Goal: Task Accomplishment & Management: Complete application form

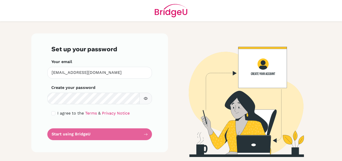
click at [111, 133] on form "Set up your password Your email elif.olgun@cambridgeschool.ro Invalid email Cre…" at bounding box center [99, 92] width 97 height 95
click at [146, 134] on form "Set up your password Your email elif.olgun@cambridgeschool.ro Invalid email Cre…" at bounding box center [99, 92] width 97 height 95
click at [77, 137] on form "Set up your password Your email elif.olgun@cambridgeschool.ro Invalid email Cre…" at bounding box center [99, 92] width 97 height 95
click at [77, 135] on form "Set up your password Your email elif.olgun@cambridgeschool.ro Invalid email Cre…" at bounding box center [99, 92] width 97 height 95
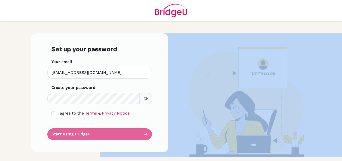
click at [77, 135] on form "Set up your password Your email elif.olgun@cambridgeschool.ro Invalid email Cre…" at bounding box center [99, 92] width 97 height 95
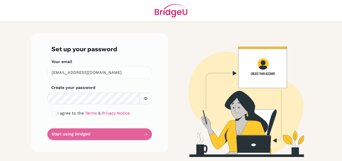
click at [77, 135] on form "Set up your password Your email elif.olgun@cambridgeschool.ro Invalid email Cre…" at bounding box center [99, 92] width 97 height 95
click at [146, 135] on form "Set up your password Your email elif.olgun@cambridgeschool.ro Invalid email Cre…" at bounding box center [99, 92] width 97 height 95
click at [168, 88] on div "Set up your password Your email [EMAIL_ADDRESS][DOMAIN_NAME] Invalid email Crea…" at bounding box center [99, 94] width 143 height 123
click at [100, 133] on form "Set up your password Your email [EMAIL_ADDRESS][DOMAIN_NAME] Invalid email Crea…" at bounding box center [99, 92] width 97 height 95
click at [144, 134] on form "Set up your password Your email [EMAIL_ADDRESS][DOMAIN_NAME] Invalid email Crea…" at bounding box center [99, 92] width 97 height 95
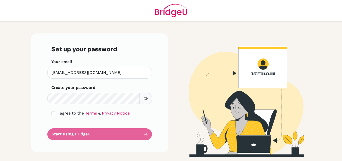
click at [141, 134] on form "Set up your password Your email [EMAIL_ADDRESS][DOMAIN_NAME] Invalid email Crea…" at bounding box center [99, 92] width 97 height 95
click at [145, 133] on form "Set up your password Your email elif.olgun@cambridgeschool.ro Invalid email Cre…" at bounding box center [99, 92] width 97 height 95
click at [28, 96] on main "Set up your password Your email elif.olgun@cambridgeschool.ro Invalid email Cre…" at bounding box center [171, 80] width 342 height 161
click at [38, 99] on div "Set up your password Your email elif.olgun@cambridgeschool.ro Invalid email Cre…" at bounding box center [99, 92] width 137 height 119
click at [170, 90] on div "Set up your password Your email elif.olgun@cambridgeschool.ro Invalid email Cre…" at bounding box center [99, 94] width 143 height 123
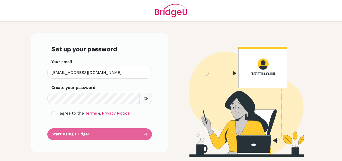
click at [147, 139] on form "Set up your password Your email elif.olgun@cambridgeschool.ro Invalid email Cre…" at bounding box center [99, 92] width 97 height 95
click at [145, 136] on form "Set up your password Your email elif.olgun@cambridgeschool.ro Invalid email Cre…" at bounding box center [99, 92] width 97 height 95
click at [114, 129] on form "Set up your password Your email [EMAIL_ADDRESS][DOMAIN_NAME] Invalid email Crea…" at bounding box center [99, 92] width 97 height 95
click at [134, 132] on form "Set up your password Your email [EMAIL_ADDRESS][DOMAIN_NAME] Invalid email Crea…" at bounding box center [99, 92] width 97 height 95
click at [140, 135] on form "Set up your password Your email [EMAIL_ADDRESS][DOMAIN_NAME] Invalid email Crea…" at bounding box center [99, 92] width 97 height 95
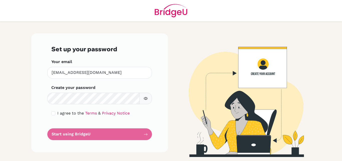
click at [140, 135] on form "Set up your password Your email elif.olgun@cambridgeschool.ro Invalid email Cre…" at bounding box center [99, 92] width 97 height 95
click at [145, 131] on form "Set up your password Your email elif.olgun@cambridgeschool.ro Invalid email Cre…" at bounding box center [99, 92] width 97 height 95
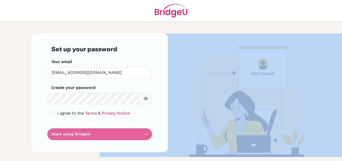
click at [145, 131] on form "Set up your password Your email elif.olgun@cambridgeschool.ro Invalid email Cre…" at bounding box center [99, 92] width 97 height 95
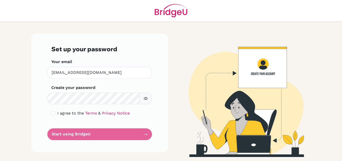
click at [145, 131] on form "Set up your password Your email elif.olgun@cambridgeschool.ro Invalid email Cre…" at bounding box center [99, 92] width 97 height 95
click at [65, 134] on form "Set up your password Your email elif.olgun@cambridgeschool.ro Invalid email Cre…" at bounding box center [99, 92] width 97 height 95
click at [54, 114] on input "checkbox" at bounding box center [53, 113] width 4 height 4
checkbox input "true"
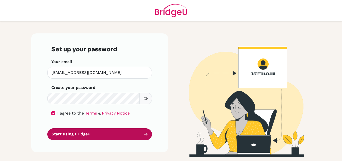
click at [125, 134] on button "Start using BridgeU" at bounding box center [99, 134] width 105 height 12
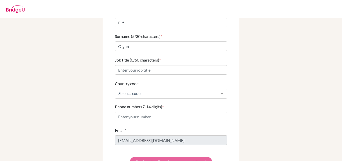
scroll to position [54, 0]
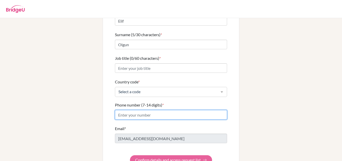
click at [184, 110] on input "Phone number (7-14 digits) *" at bounding box center [171, 115] width 112 height 10
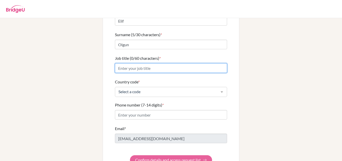
click at [128, 63] on input "Job title (0/60 characters) *" at bounding box center [171, 68] width 112 height 10
type input "Biology teacher"
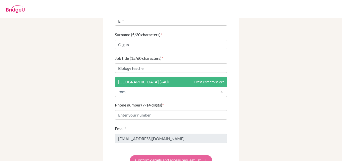
type input "[GEOGRAPHIC_DATA]"
click at [140, 79] on span "[GEOGRAPHIC_DATA] (+40)" at bounding box center [171, 82] width 112 height 10
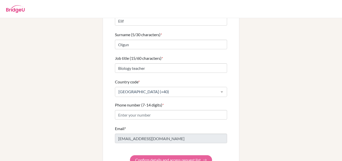
click at [140, 79] on div "Country code * [GEOGRAPHIC_DATA] (+40) [GEOGRAPHIC_DATA] (+93) [GEOGRAPHIC_DATA…" at bounding box center [171, 88] width 112 height 18
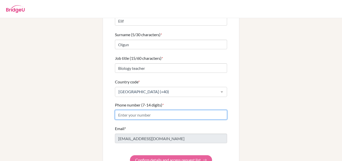
click at [121, 110] on input "Phone number (7-14 digits) *" at bounding box center [171, 115] width 112 height 10
type input "[PHONE_NUMBER]"
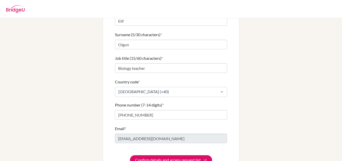
click at [179, 115] on form "First name (4/30 characters) * Elif Surname (5/30 characters) * Olgun Job title…" at bounding box center [171, 86] width 112 height 156
click at [182, 156] on button "Confirm details and access request list" at bounding box center [171, 160] width 82 height 10
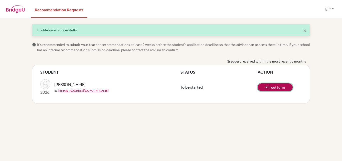
click at [276, 85] on link "Fill out form" at bounding box center [275, 87] width 35 height 8
